Goal: Transaction & Acquisition: Download file/media

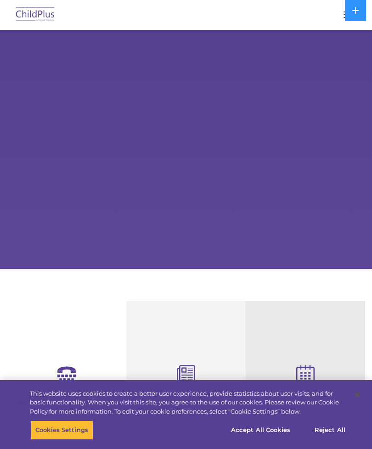
select select "MEDIUM"
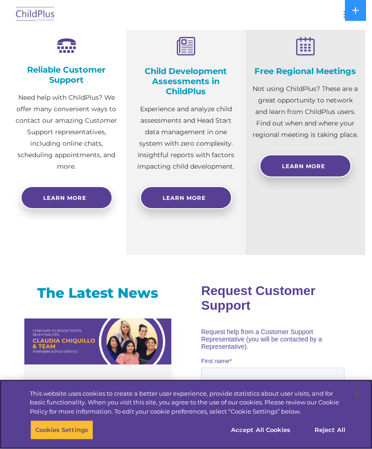
scroll to position [332, 0]
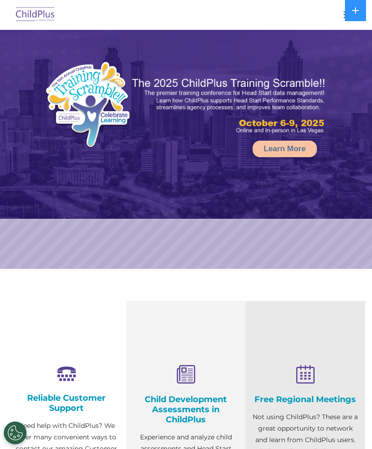
select select "MEDIUM"
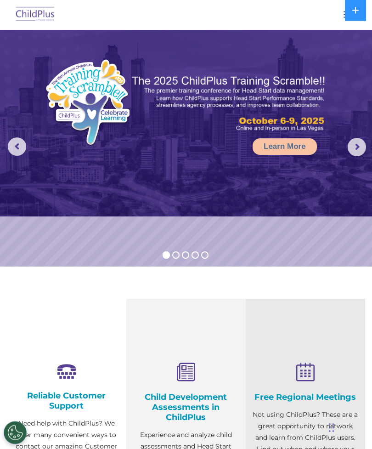
scroll to position [2, 0]
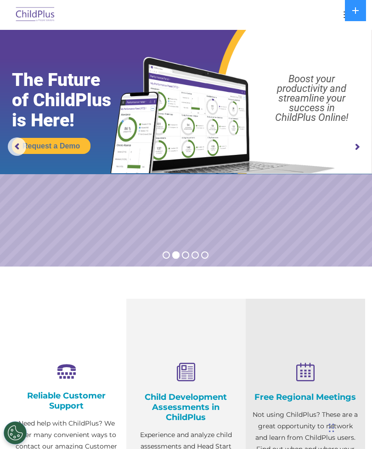
click at [344, 10] on button "button" at bounding box center [348, 14] width 19 height 15
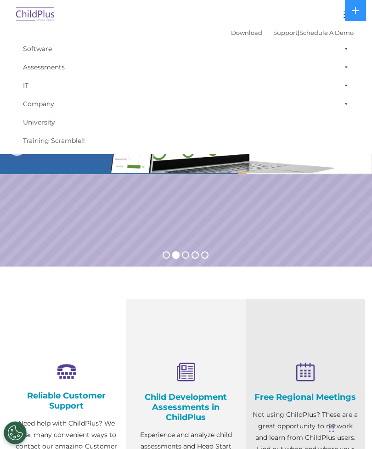
click at [231, 26] on div "Download Support | Schedule A Demo " at bounding box center [292, 33] width 123 height 14
click at [231, 31] on link "Download" at bounding box center [246, 32] width 31 height 7
